Goal: Task Accomplishment & Management: Complete application form

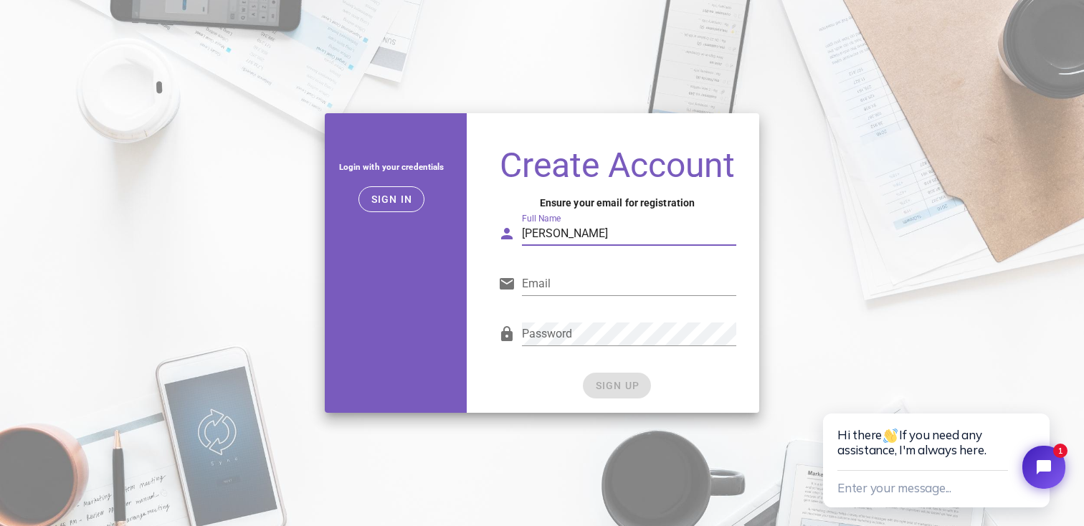
type input "[PERSON_NAME]"
type input "[EMAIL_ADDRESS][DOMAIN_NAME]"
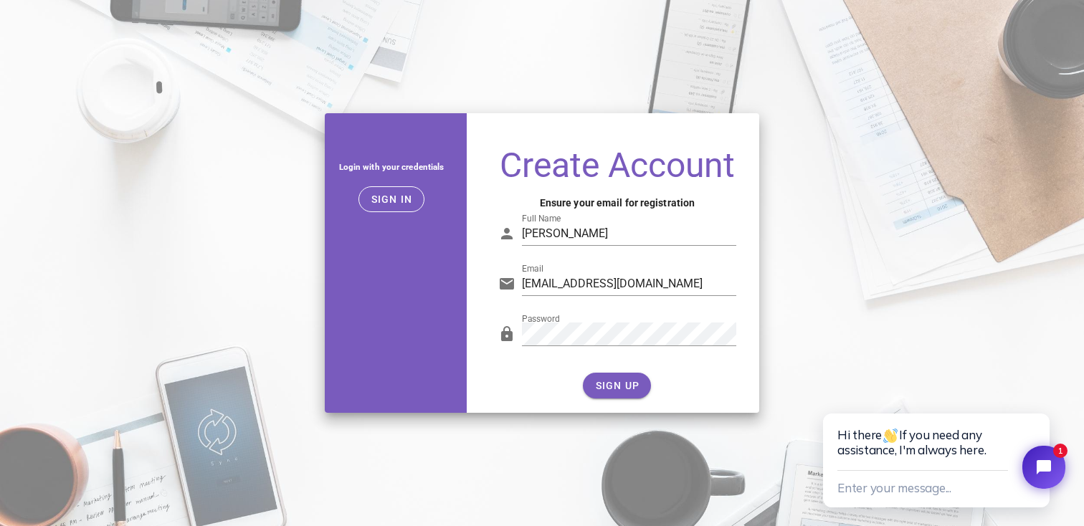
click at [632, 382] on div "SIGN UP" at bounding box center [617, 386] width 238 height 26
click at [609, 387] on span "SIGN UP" at bounding box center [616, 385] width 45 height 11
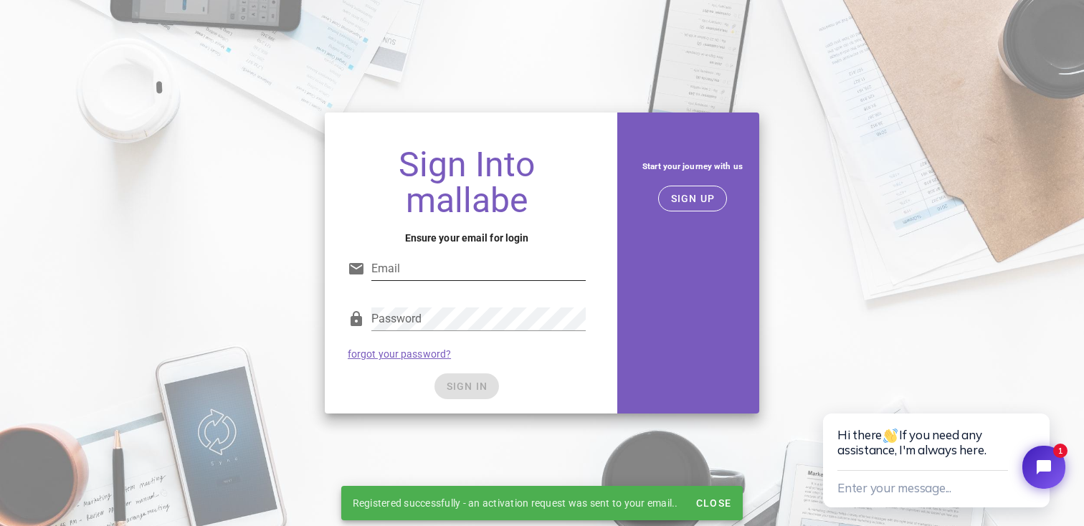
click at [451, 267] on input "Email" at bounding box center [478, 268] width 214 height 23
type input "[EMAIL_ADDRESS][DOMAIN_NAME]"
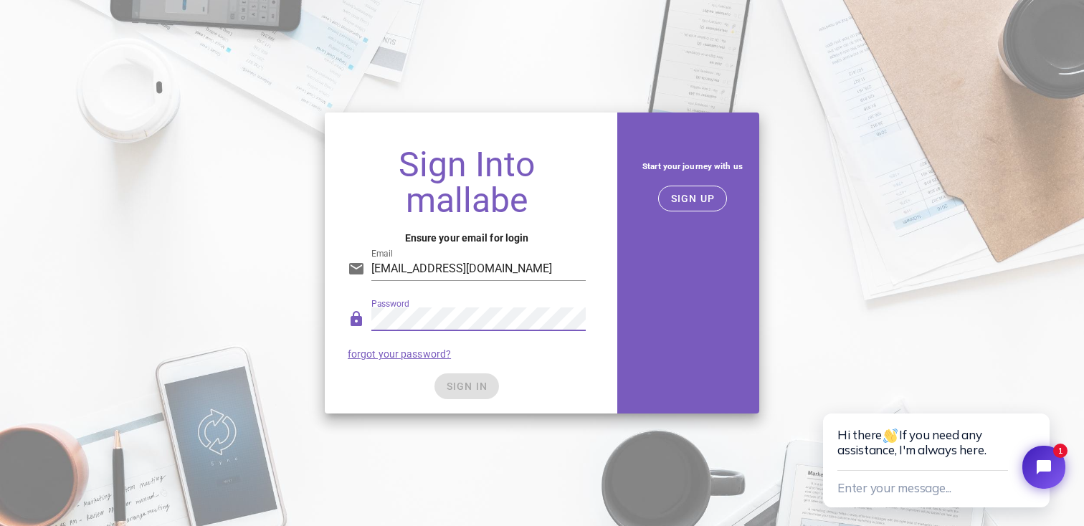
click at [381, 381] on div "SIGN IN" at bounding box center [467, 387] width 238 height 26
click at [468, 381] on span "SIGN IN" at bounding box center [467, 386] width 42 height 11
click at [460, 386] on span "SIGN IN" at bounding box center [467, 386] width 42 height 11
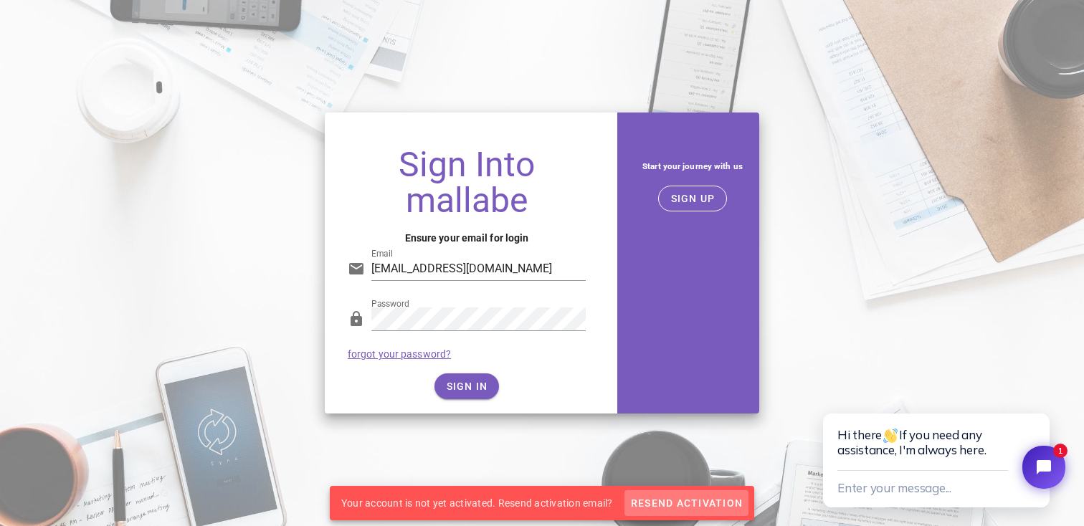
click at [650, 503] on span "Resend Activation" at bounding box center [686, 503] width 113 height 11
